Goal: Transaction & Acquisition: Purchase product/service

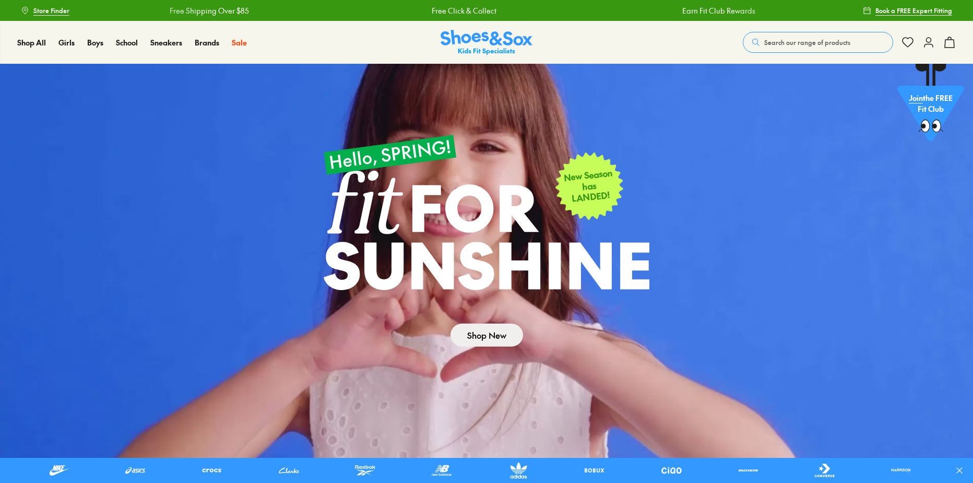
click at [497, 335] on link "Shop New" at bounding box center [487, 334] width 73 height 23
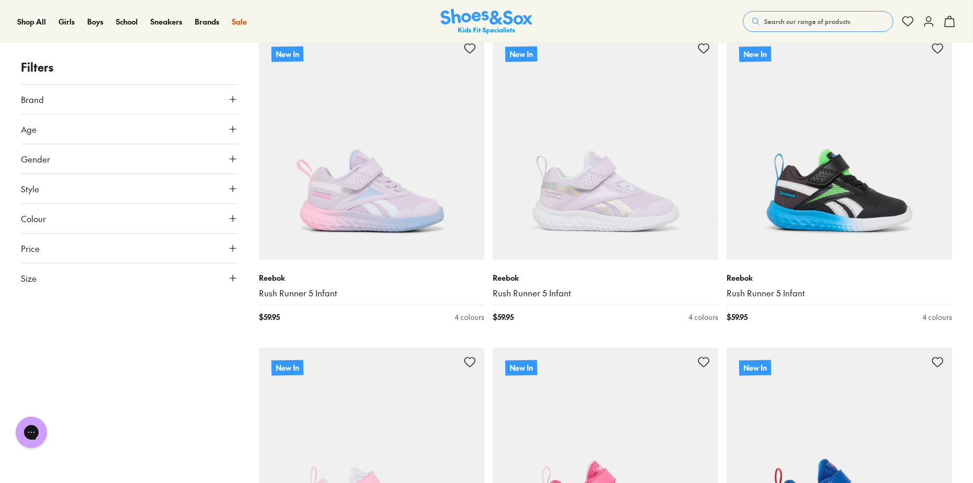
scroll to position [2089, 0]
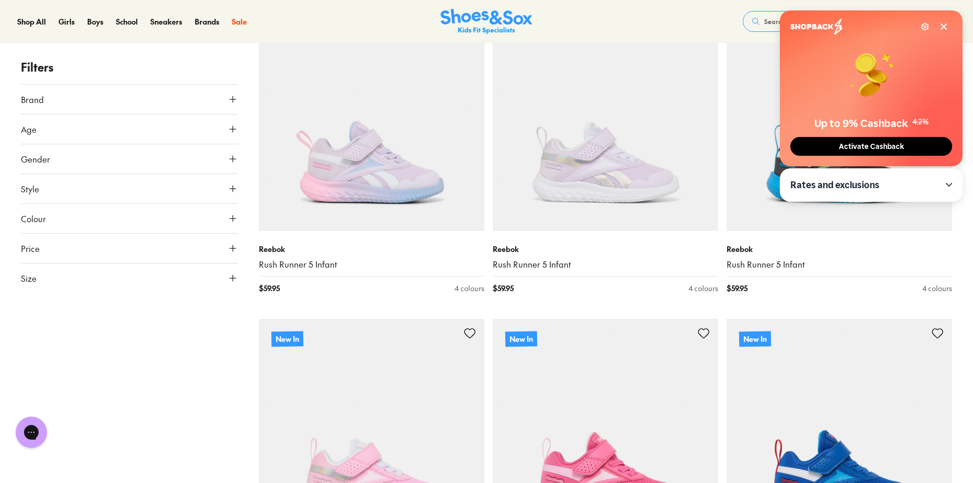
click at [816, 140] on button "Activate Cashback" at bounding box center [872, 146] width 162 height 19
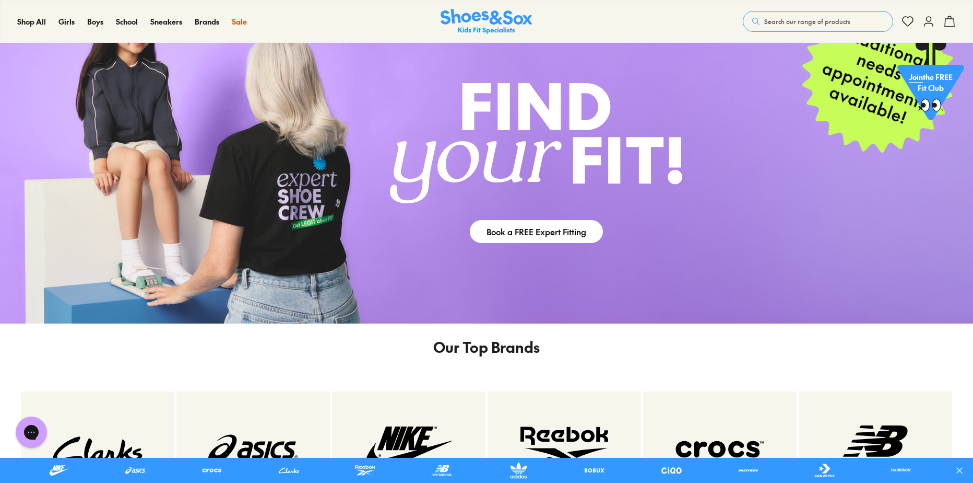
scroll to position [3015, 0]
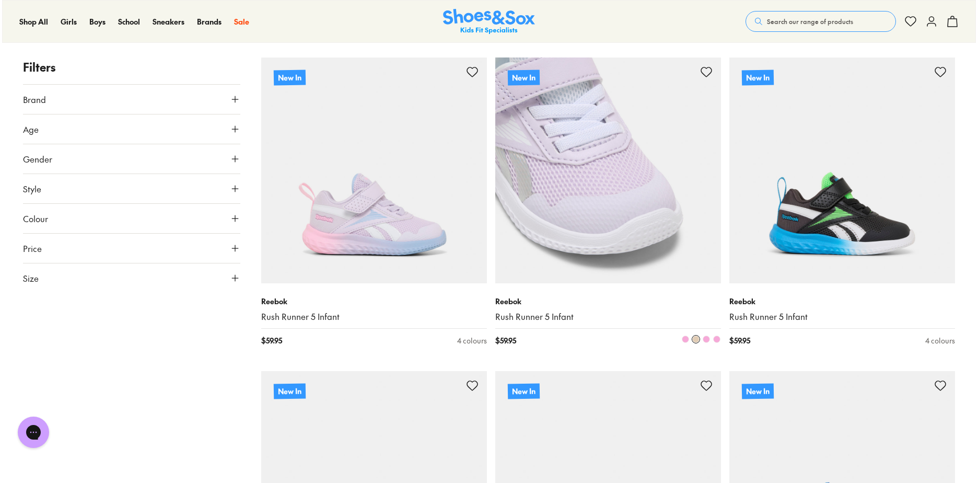
scroll to position [2043, 0]
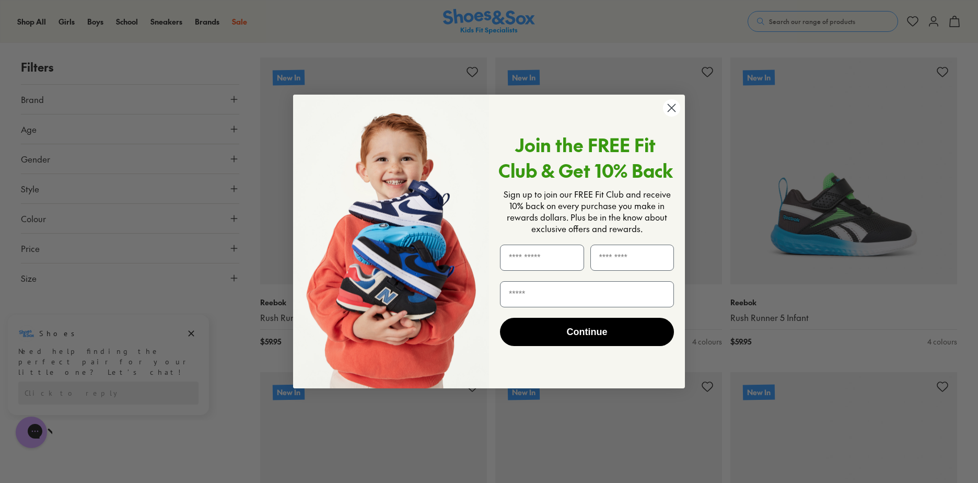
click at [673, 111] on circle "Close dialog" at bounding box center [671, 107] width 17 height 17
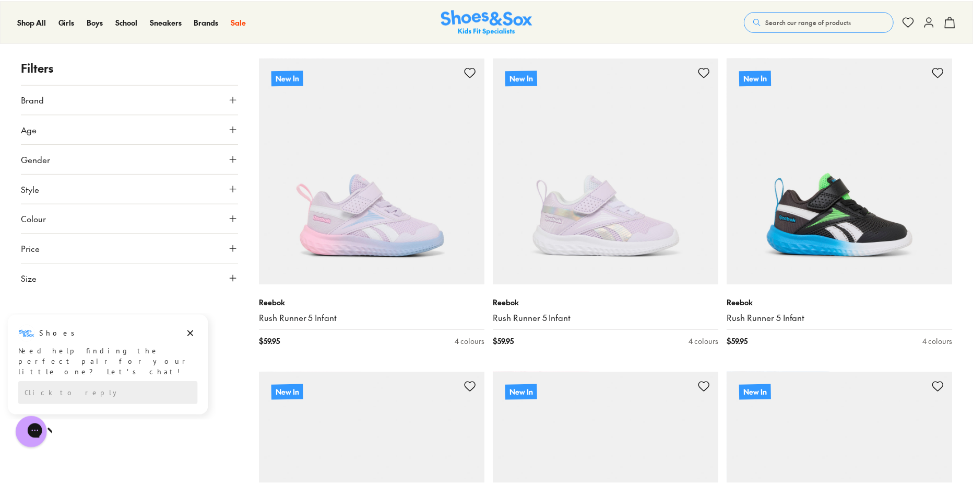
scroll to position [2037, 0]
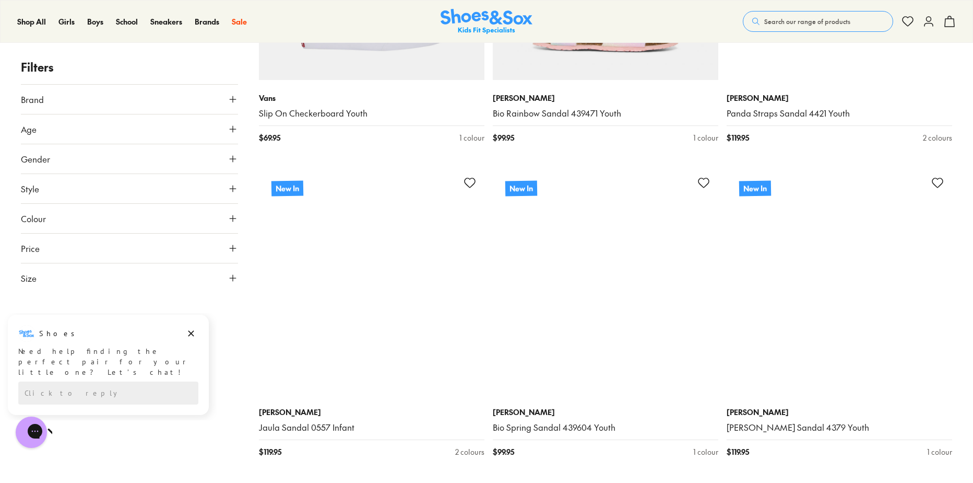
scroll to position [3447, 0]
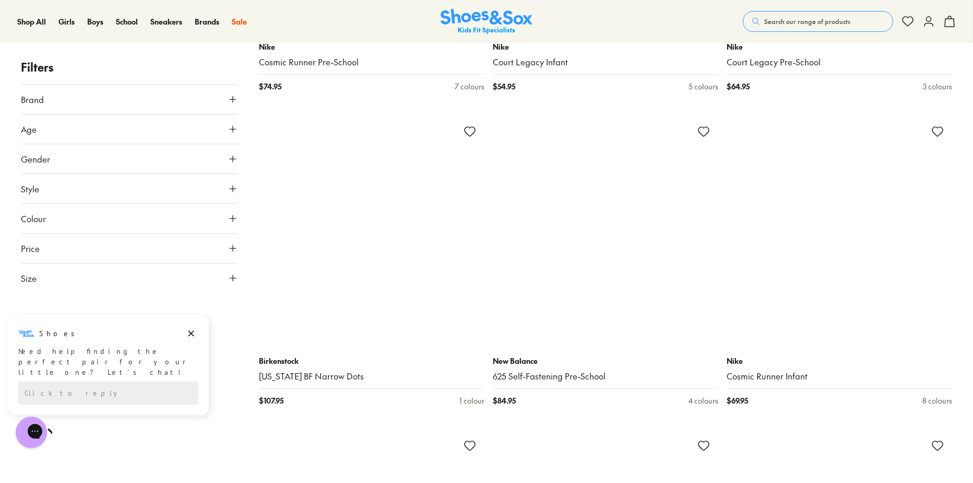
scroll to position [7468, 0]
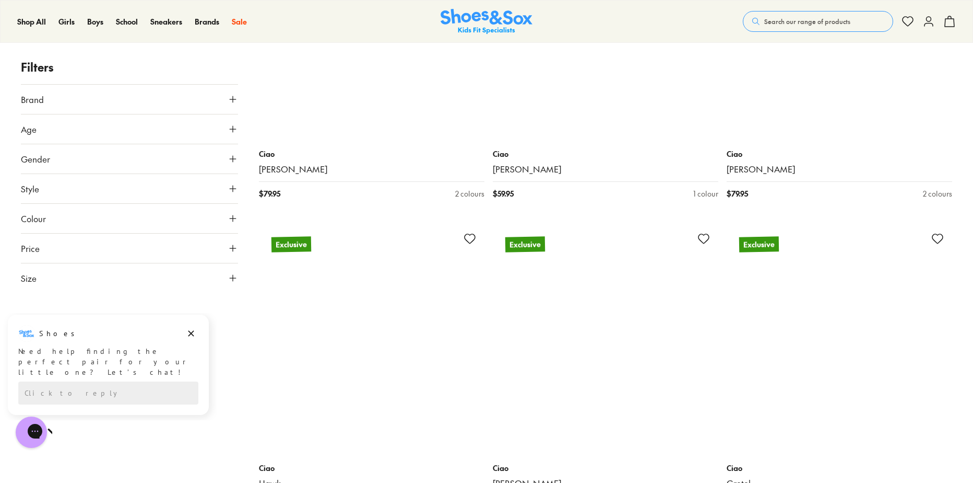
scroll to position [11959, 0]
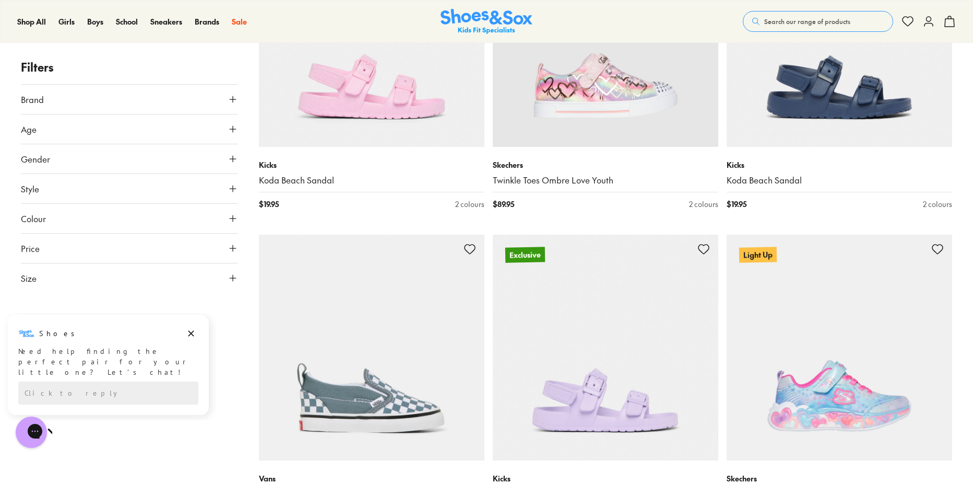
scroll to position [14100, 0]
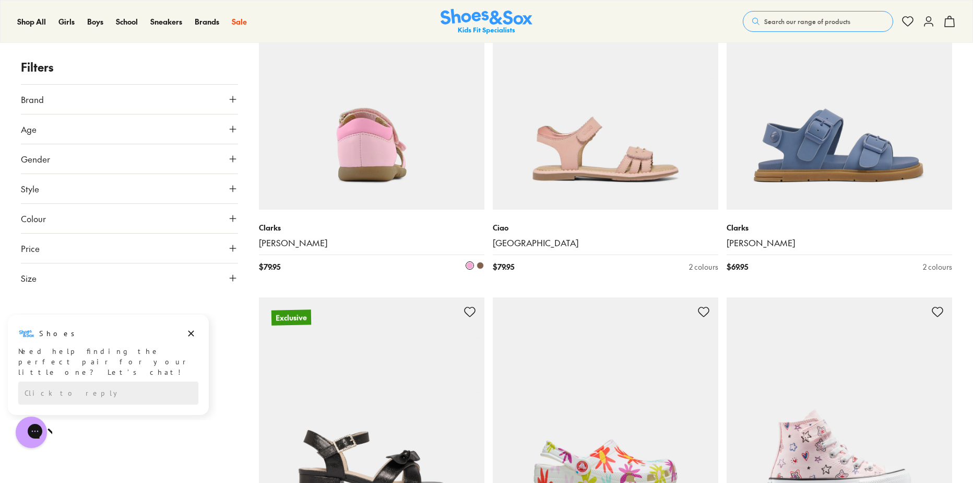
scroll to position [18121, 0]
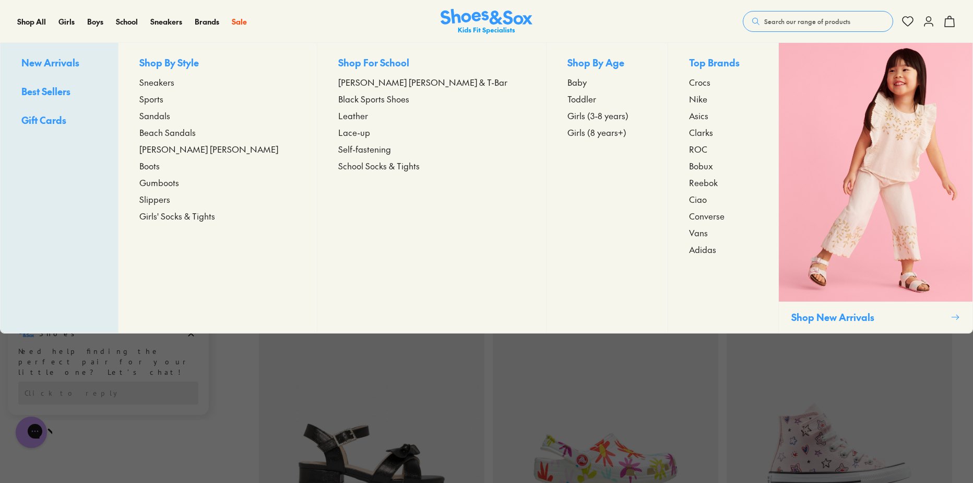
click at [174, 86] on span "Sneakers" at bounding box center [156, 82] width 35 height 13
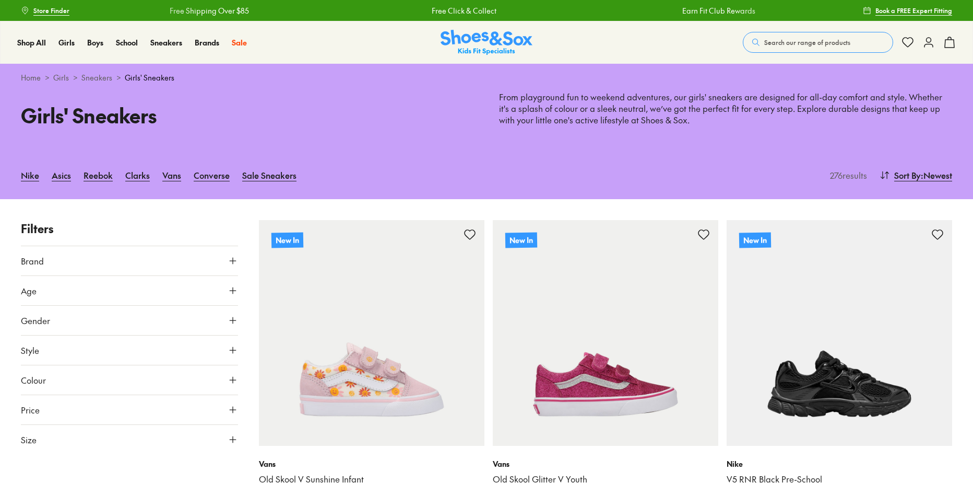
click at [77, 295] on button "Age" at bounding box center [129, 290] width 217 height 29
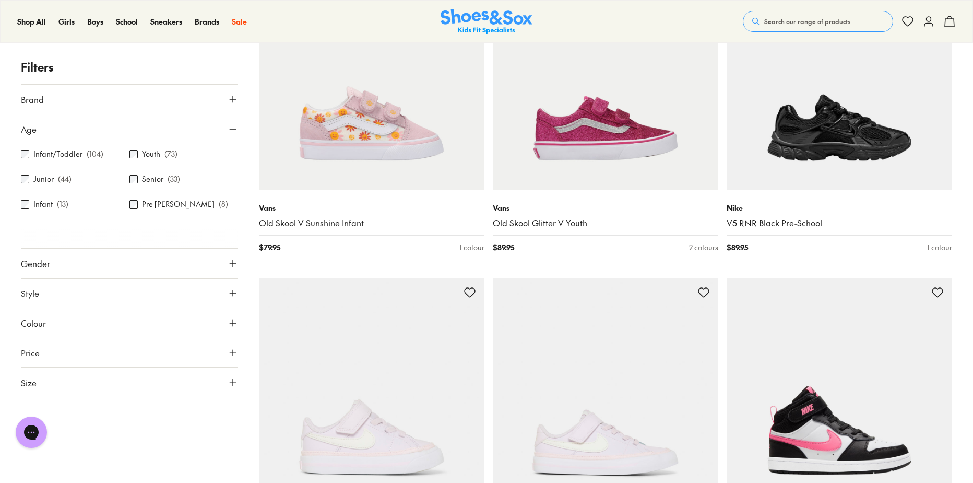
scroll to position [261, 0]
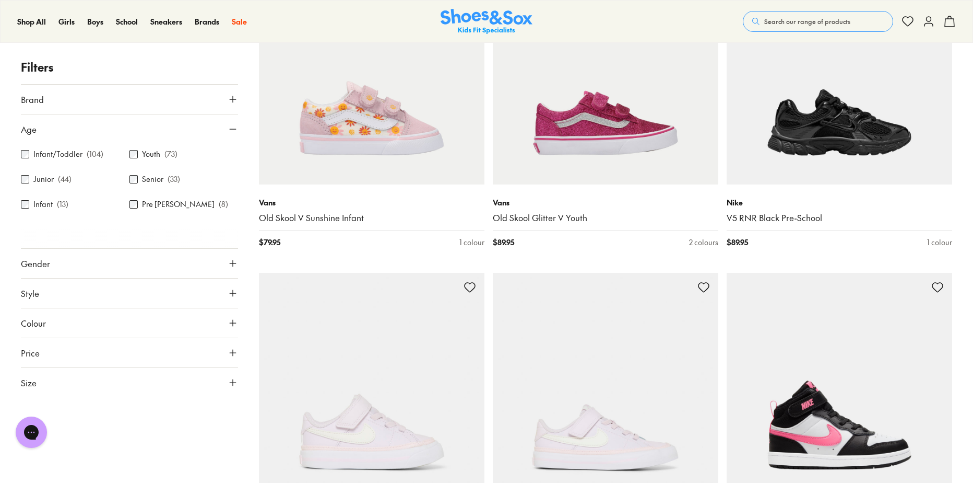
click at [91, 380] on button "Size" at bounding box center [129, 382] width 217 height 29
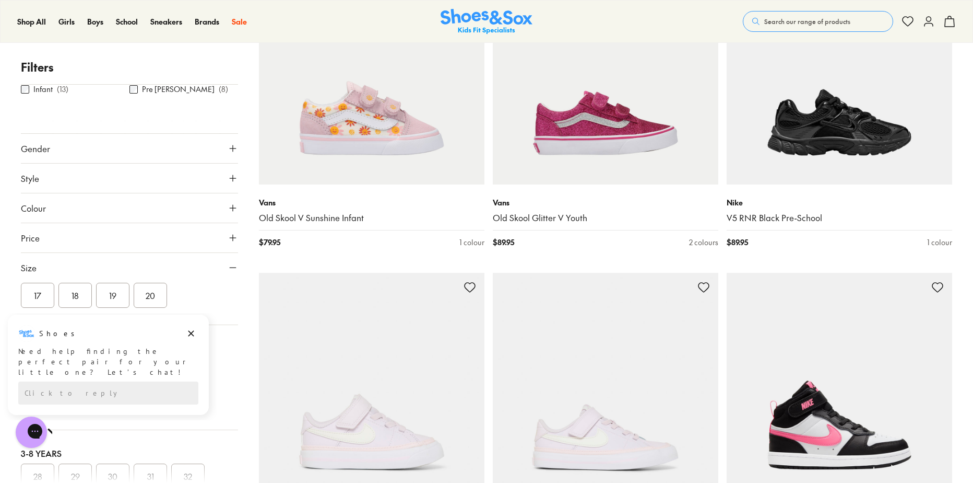
scroll to position [0, 0]
click at [193, 334] on icon "Dismiss campaign" at bounding box center [191, 333] width 10 height 13
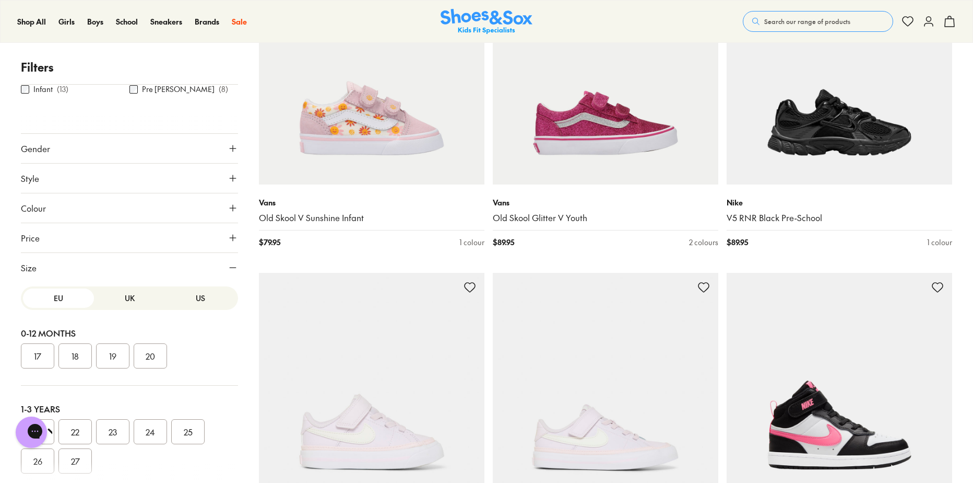
click at [196, 301] on button "US" at bounding box center [200, 297] width 71 height 19
click at [134, 303] on button "UK" at bounding box center [129, 297] width 71 height 19
click at [172, 295] on button "US" at bounding box center [200, 297] width 71 height 19
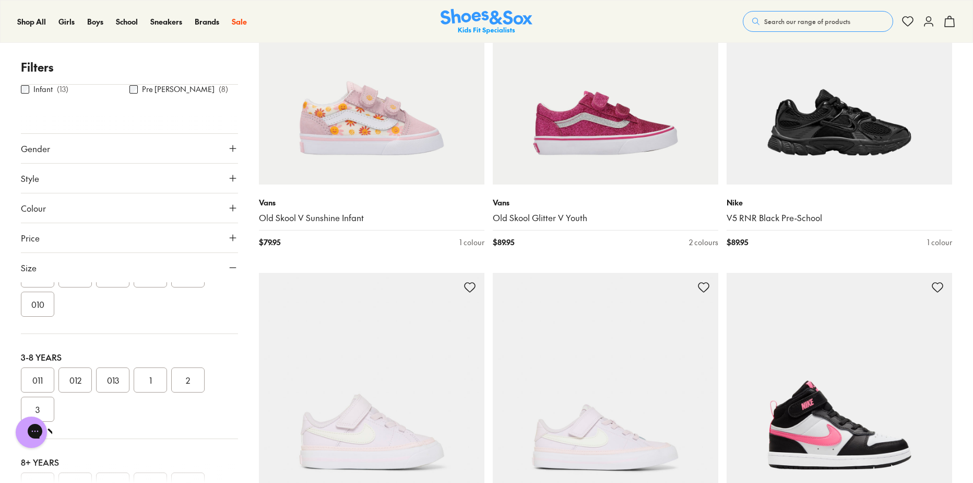
scroll to position [104, 0]
click at [148, 324] on button "08" at bounding box center [150, 326] width 33 height 25
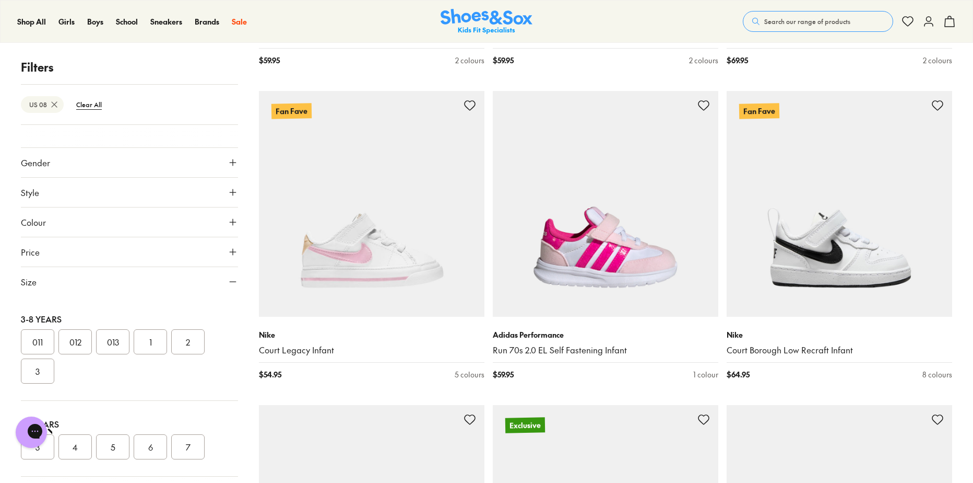
scroll to position [155, 0]
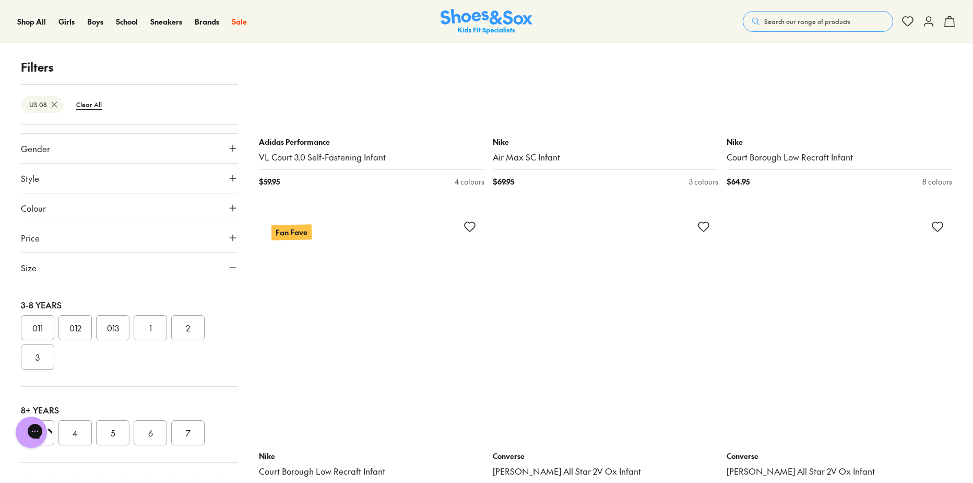
scroll to position [3840, 0]
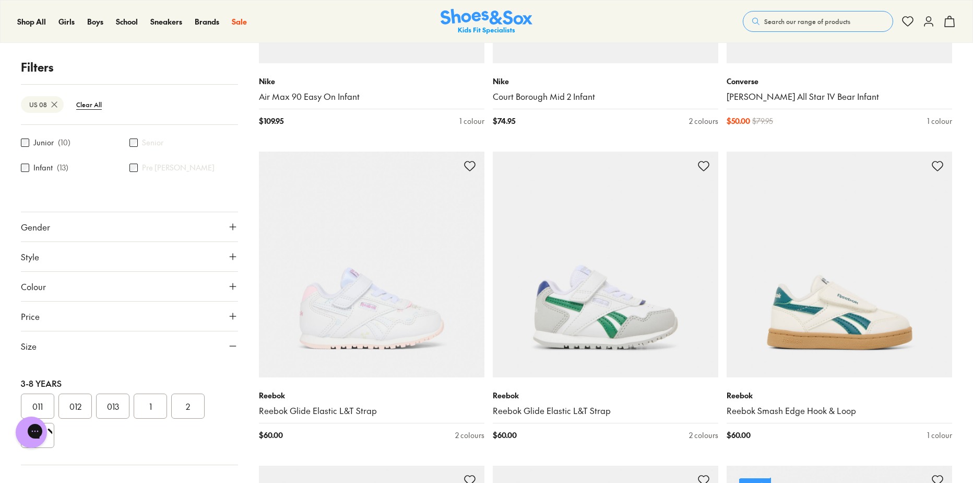
scroll to position [155, 0]
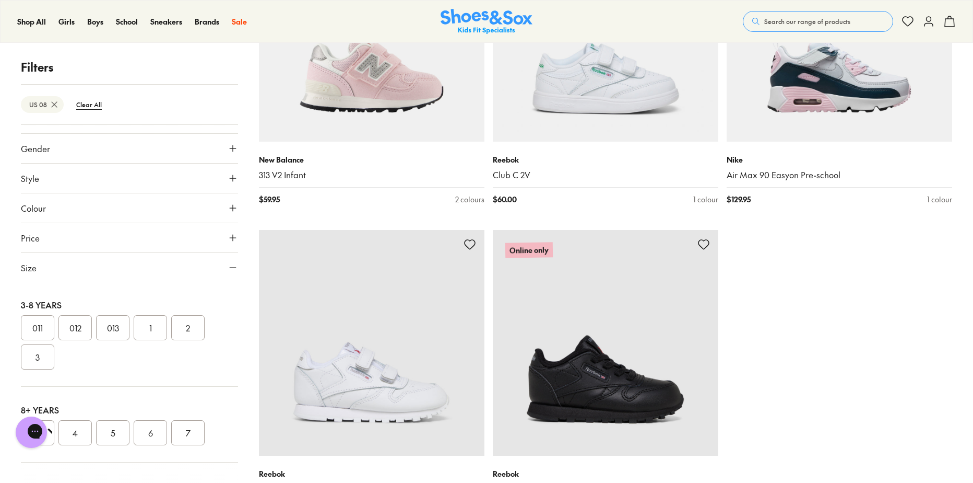
scroll to position [9846, 0]
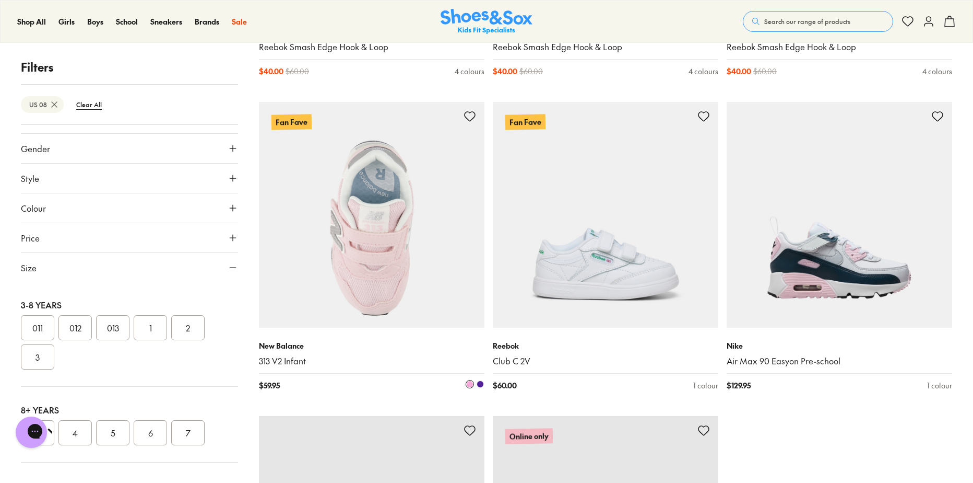
click at [390, 248] on img at bounding box center [372, 215] width 226 height 226
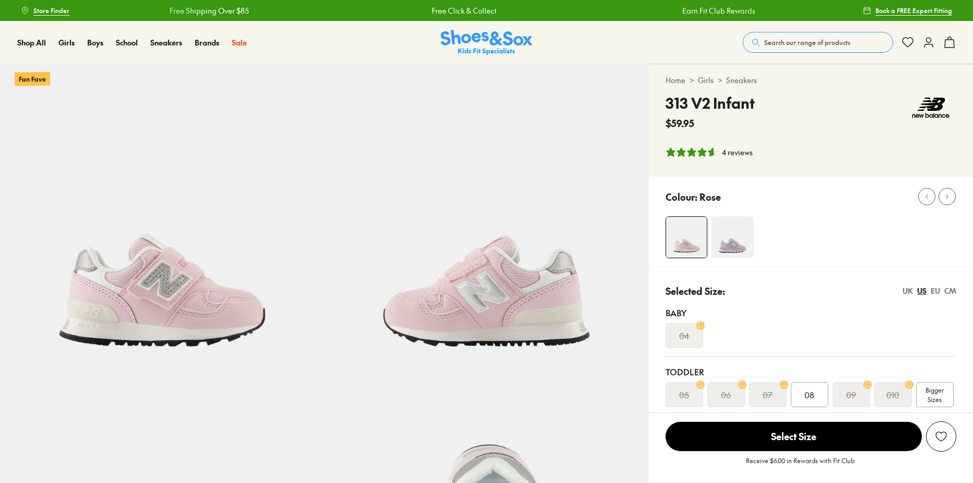
select select "*"
click at [460, 42] on img at bounding box center [487, 43] width 92 height 26
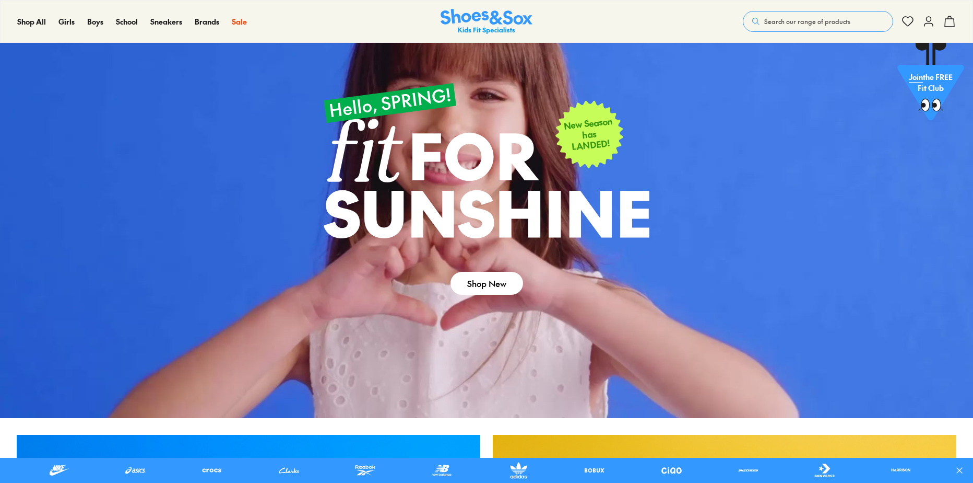
scroll to position [104, 0]
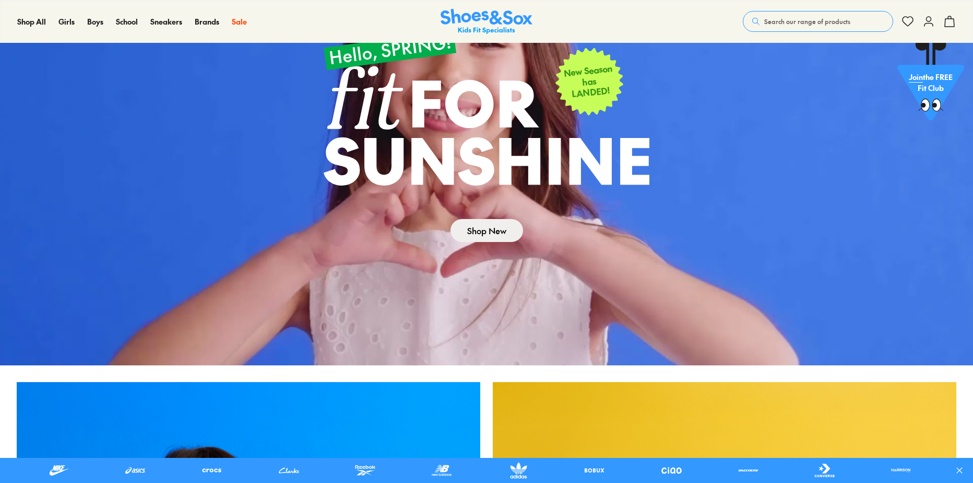
click at [467, 230] on link "Shop New" at bounding box center [487, 230] width 73 height 23
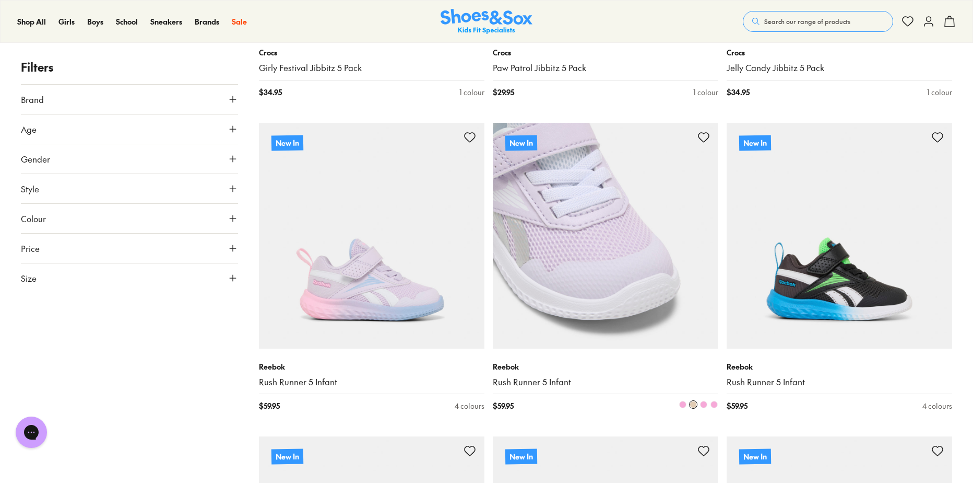
scroll to position [1984, 0]
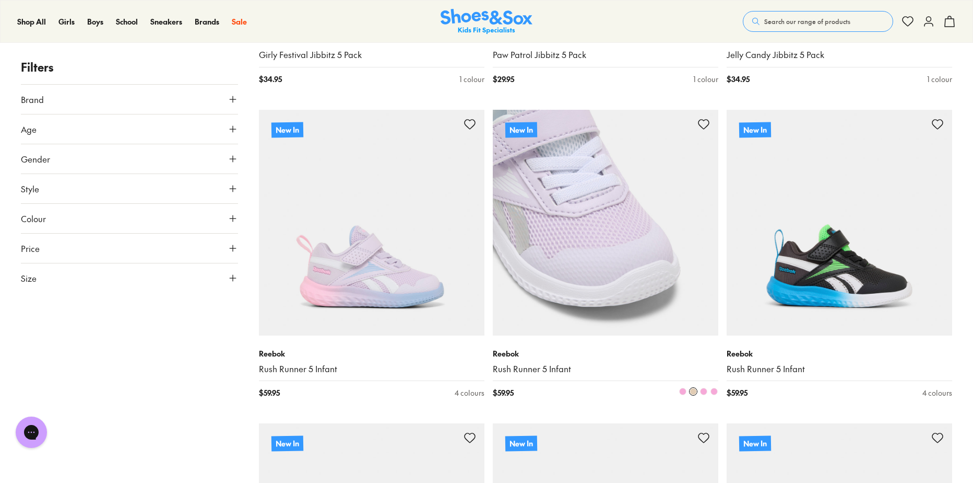
click at [579, 229] on img at bounding box center [606, 223] width 226 height 226
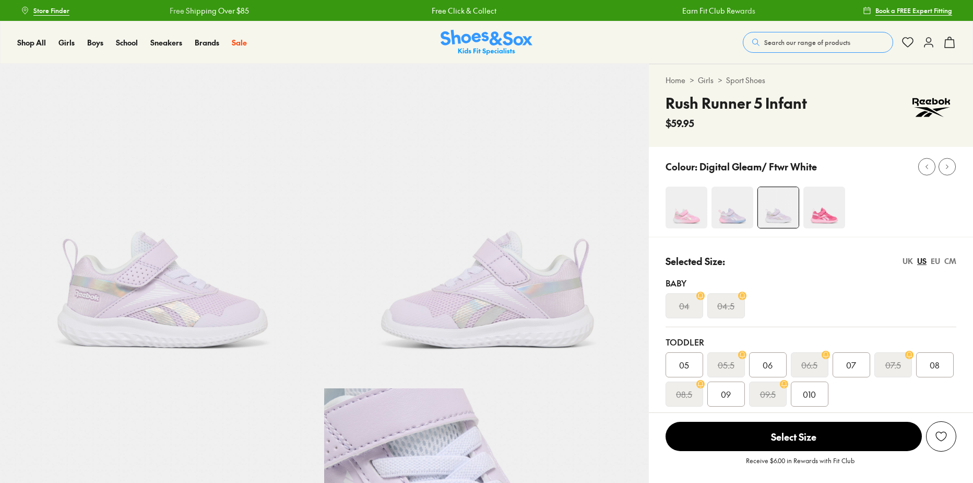
select select "*"
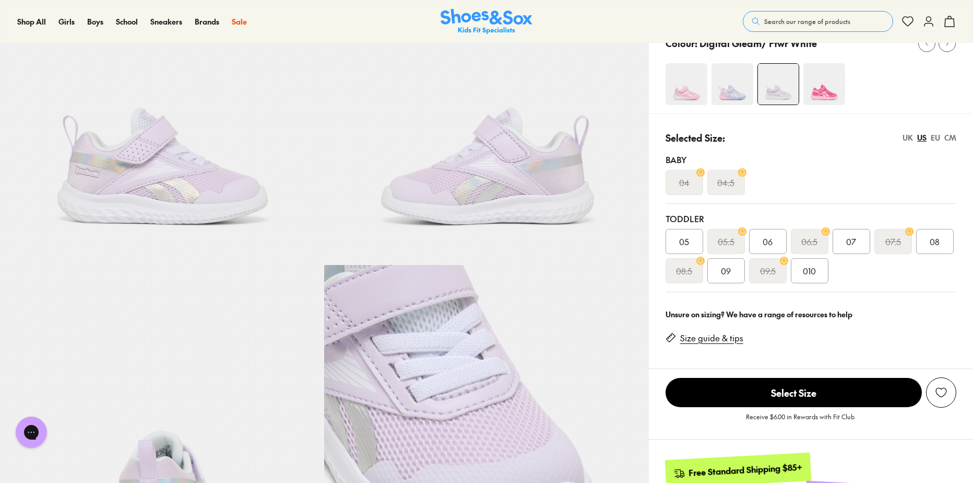
scroll to position [104, 0]
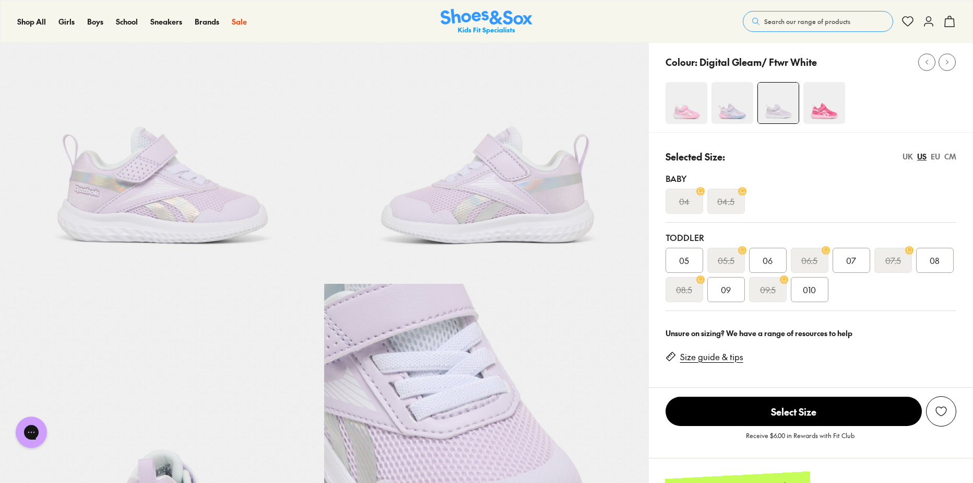
click at [938, 254] on span "08" at bounding box center [935, 260] width 10 height 13
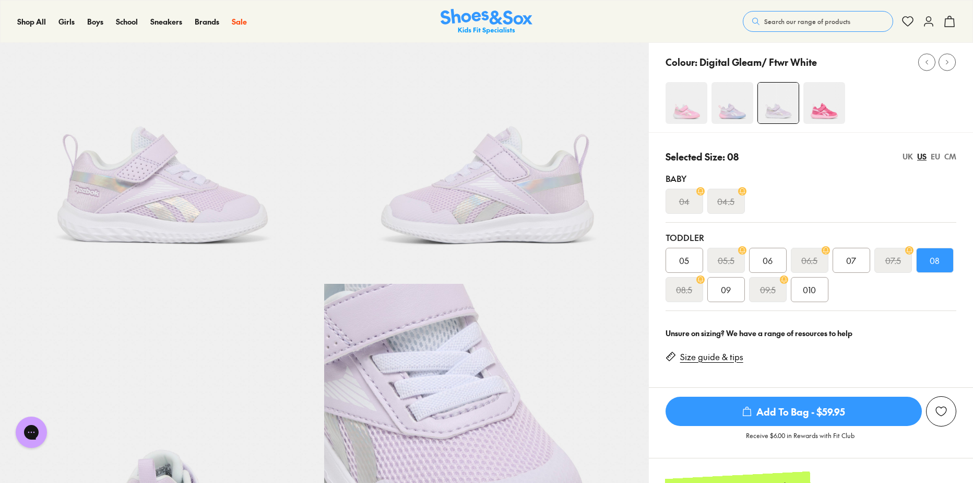
click at [684, 105] on img at bounding box center [687, 103] width 42 height 42
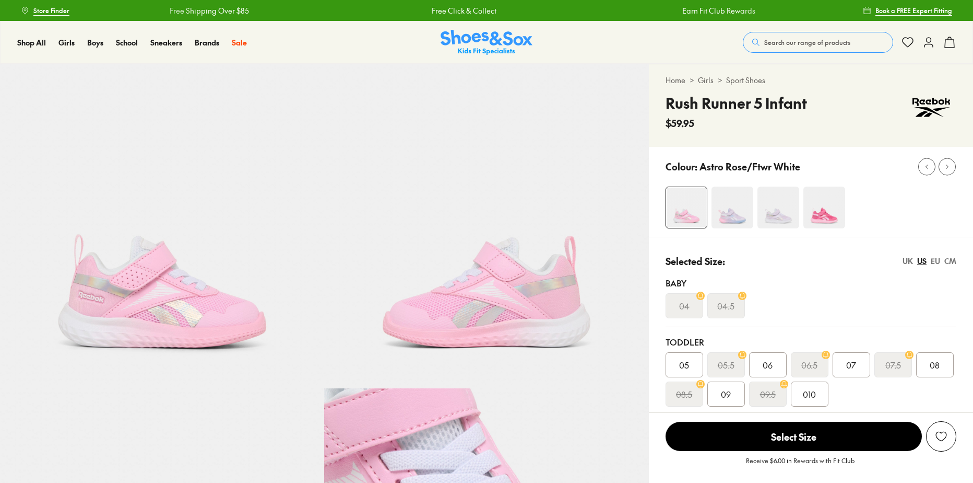
select select "*"
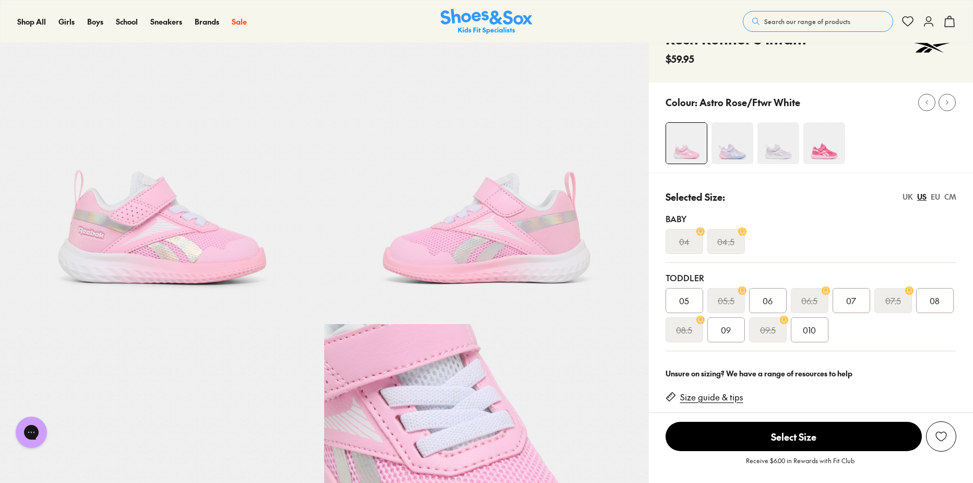
scroll to position [52, 0]
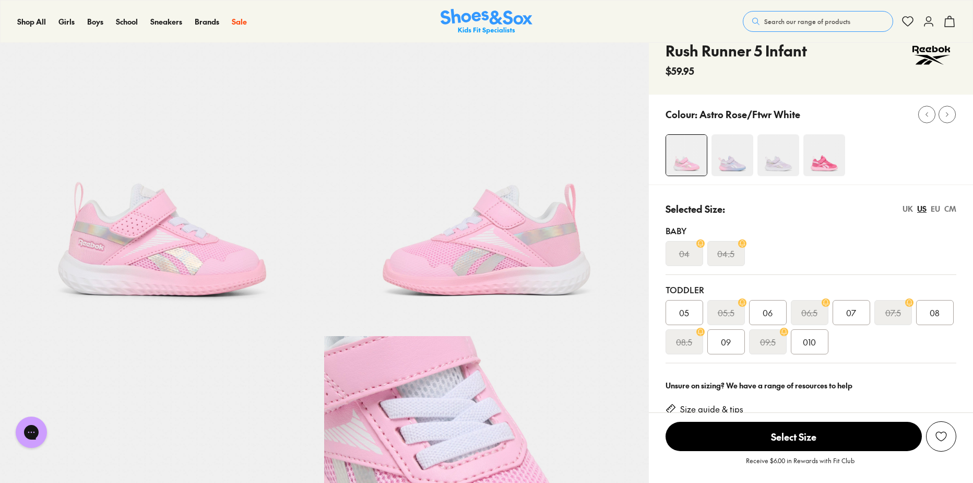
click at [732, 159] on img at bounding box center [733, 155] width 42 height 42
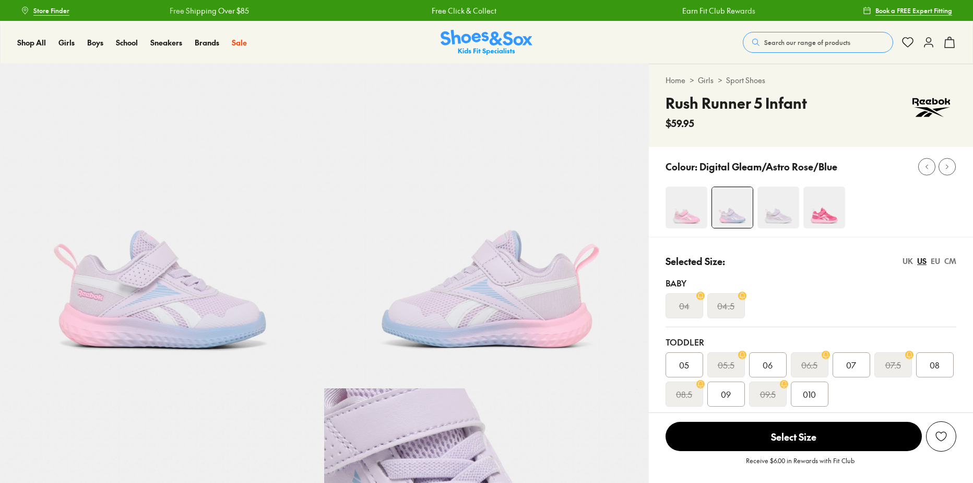
select select "*"
click at [786, 210] on img at bounding box center [779, 207] width 42 height 42
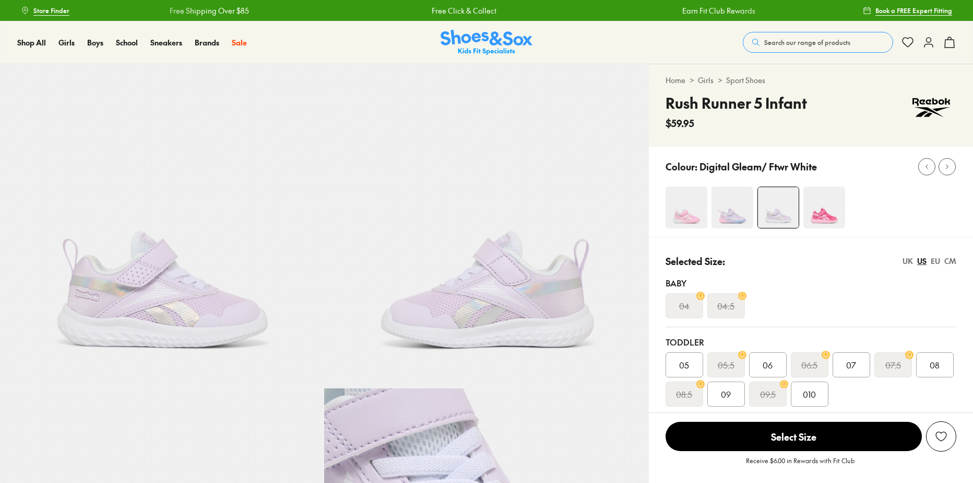
select select "*"
click at [822, 207] on img at bounding box center [825, 207] width 42 height 42
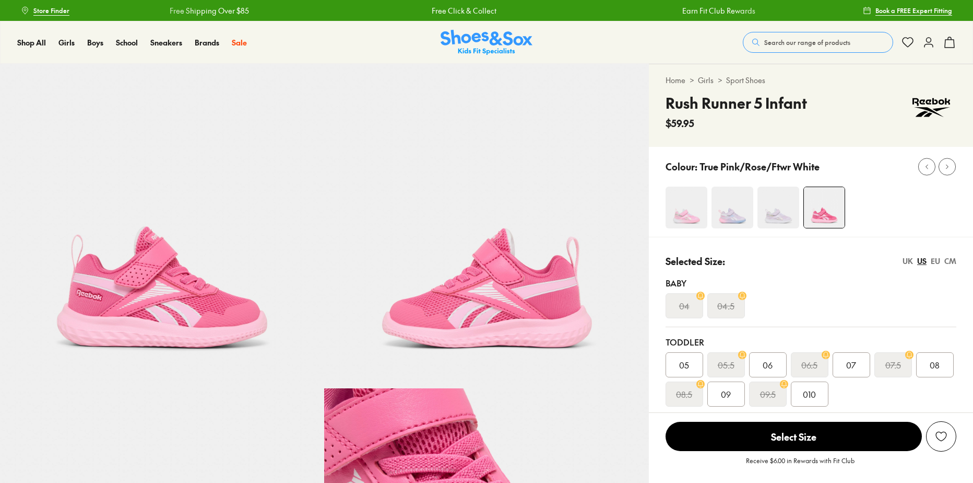
click at [775, 206] on img at bounding box center [779, 207] width 42 height 42
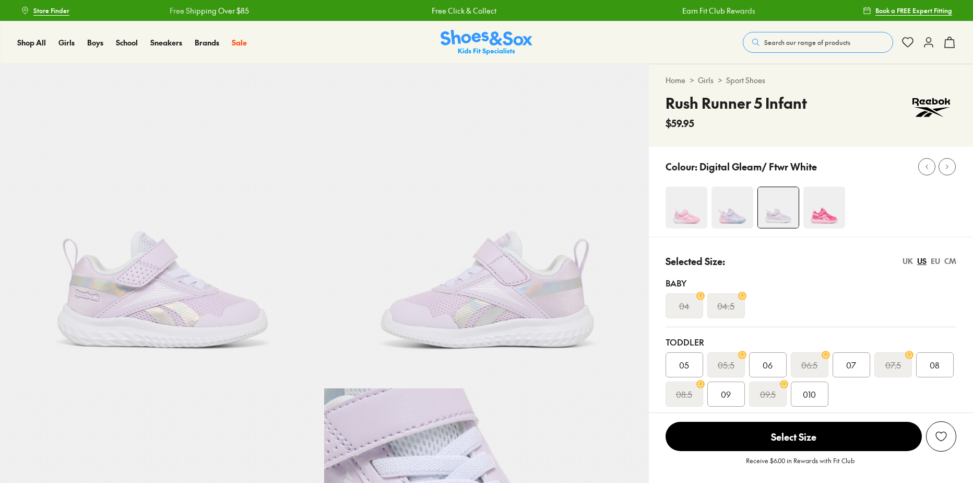
select select "*"
click at [730, 212] on img at bounding box center [733, 207] width 42 height 42
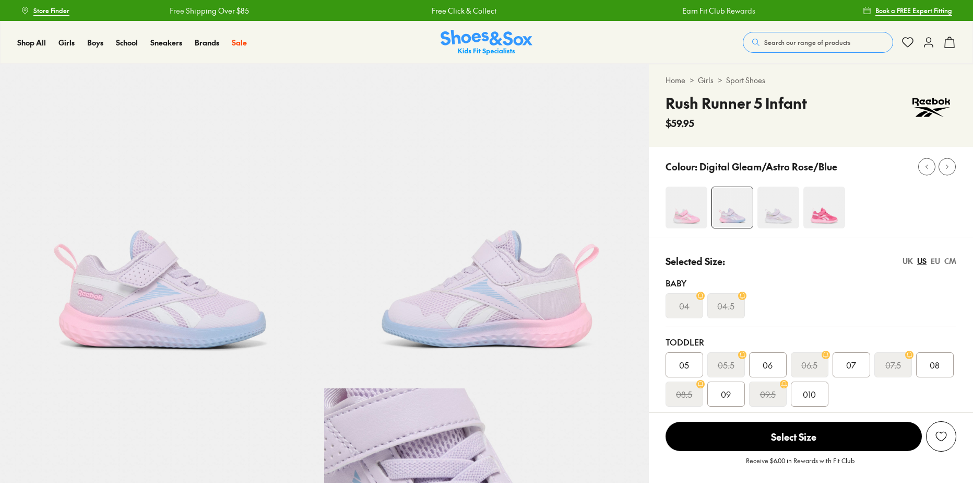
select select "*"
click at [692, 219] on img at bounding box center [687, 207] width 42 height 42
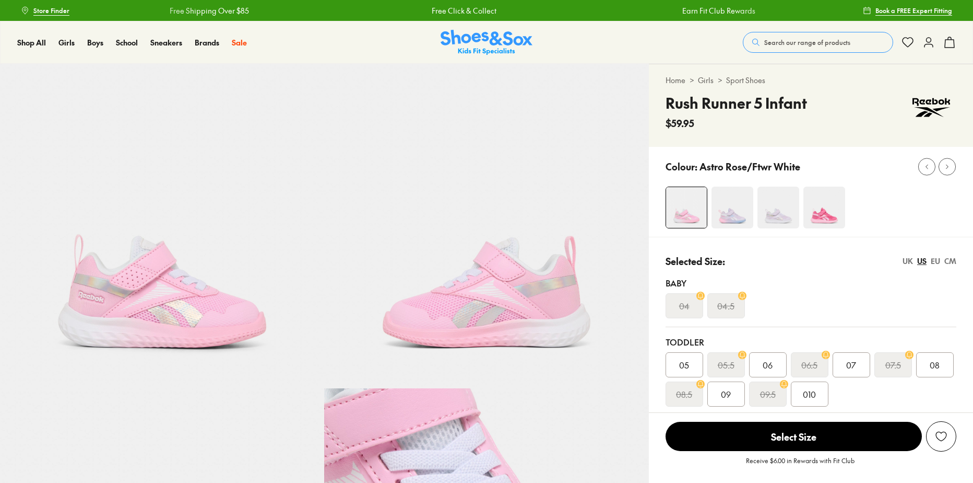
select select "*"
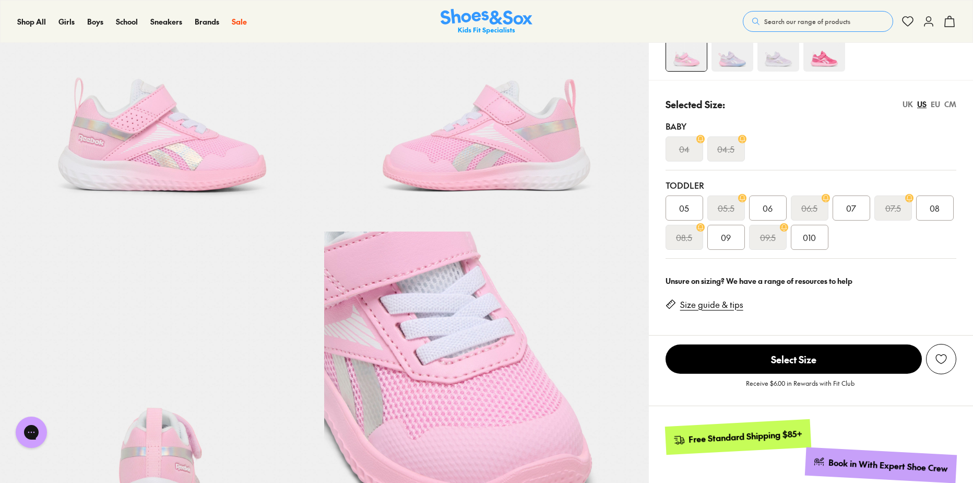
scroll to position [104, 0]
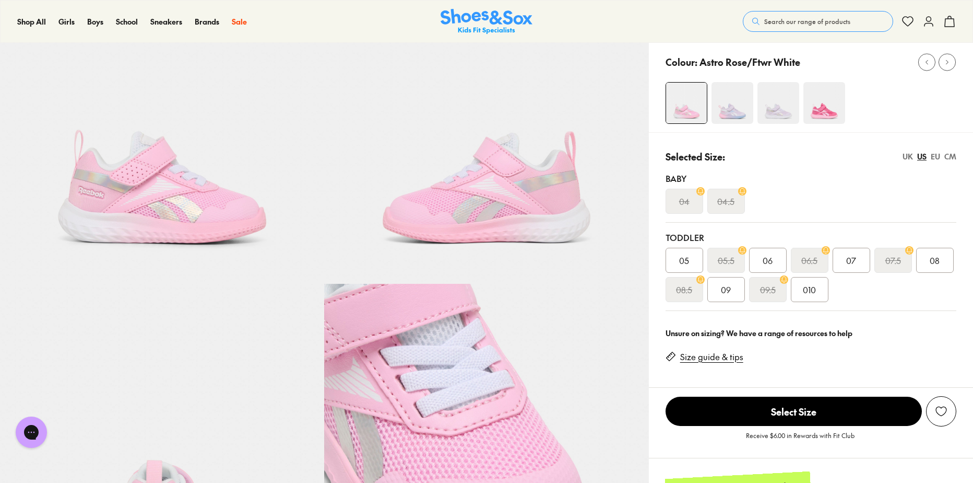
click at [770, 103] on img at bounding box center [779, 103] width 42 height 42
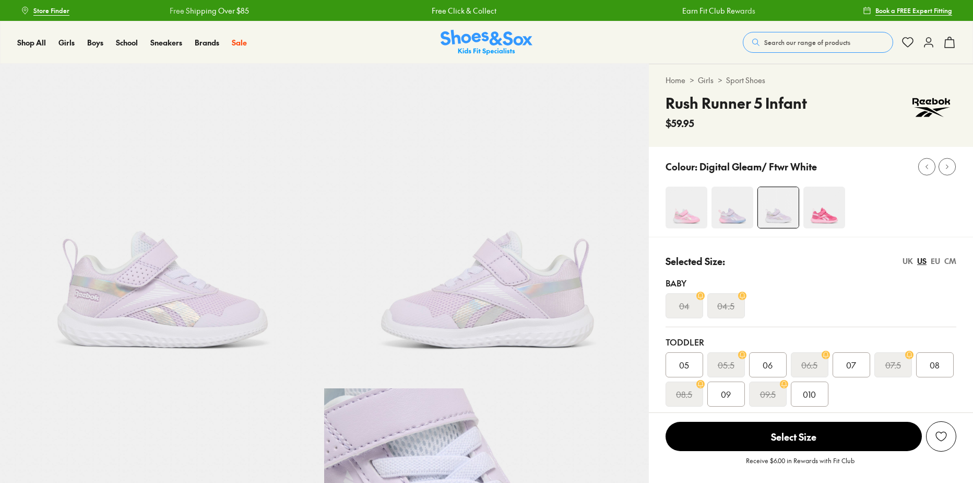
select select "*"
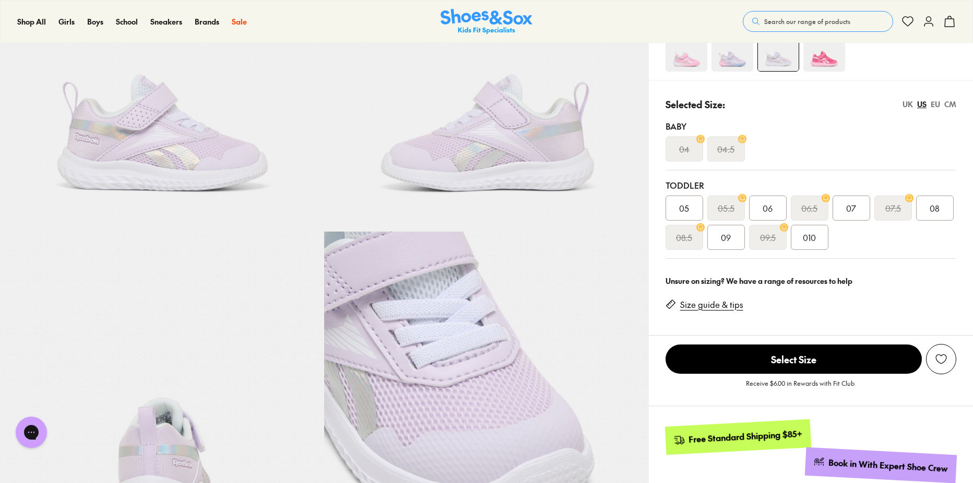
scroll to position [209, 0]
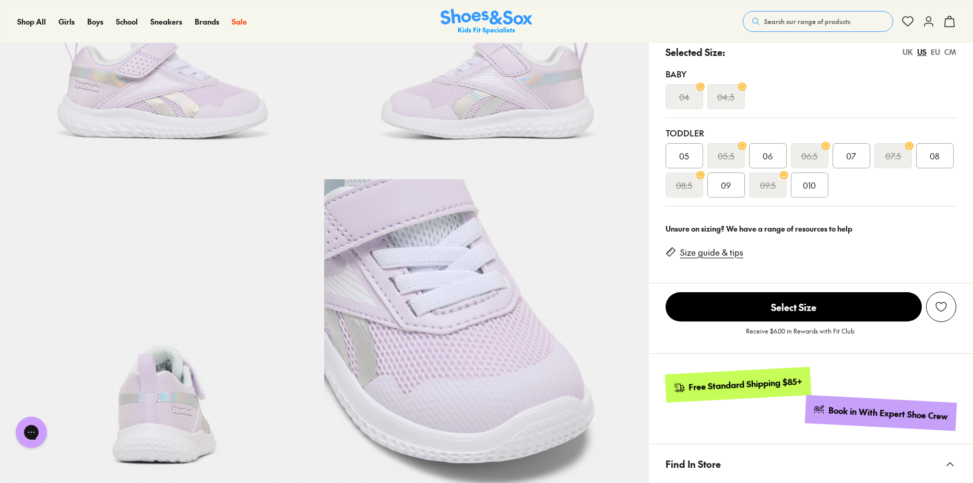
click at [931, 151] on span "08" at bounding box center [935, 155] width 10 height 13
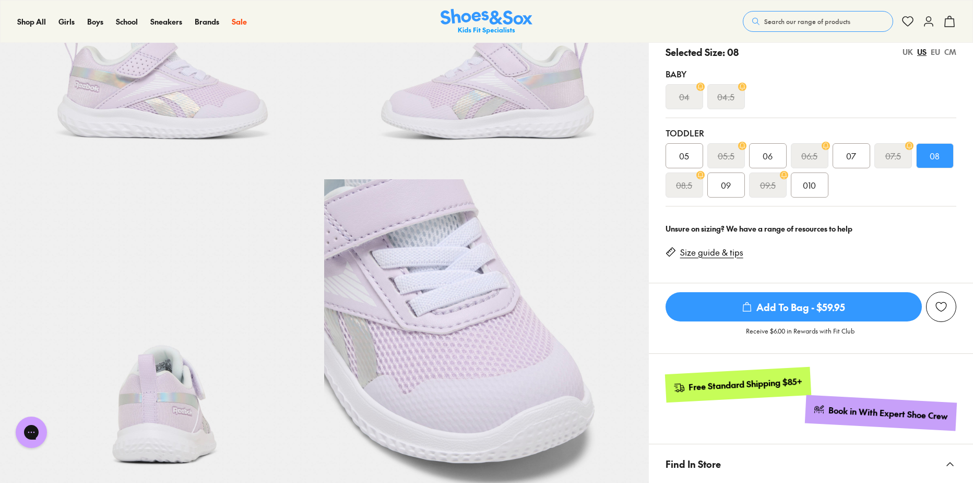
click at [790, 309] on span "Add To Bag - $59.95" at bounding box center [794, 306] width 256 height 29
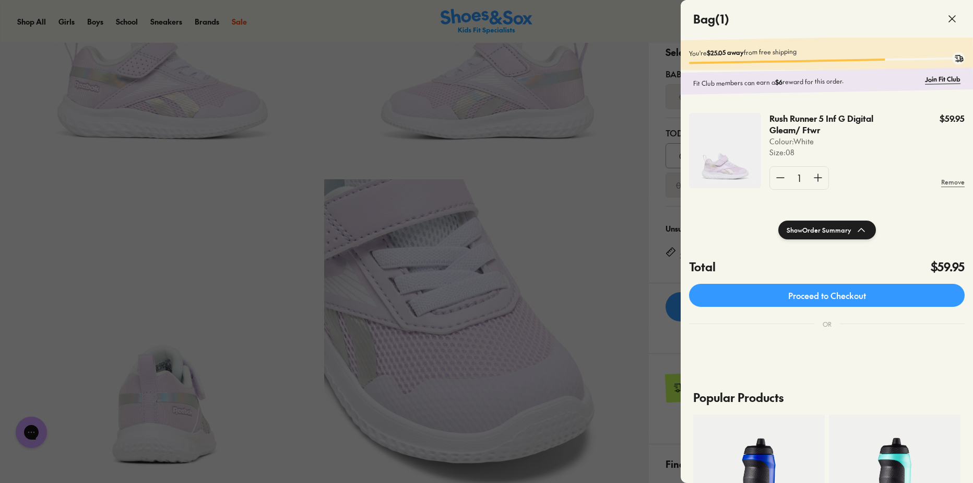
drag, startPoint x: 613, startPoint y: 229, endPoint x: 573, endPoint y: 93, distance: 141.5
click at [613, 228] on div at bounding box center [486, 241] width 973 height 483
